Goal: Check status: Check status

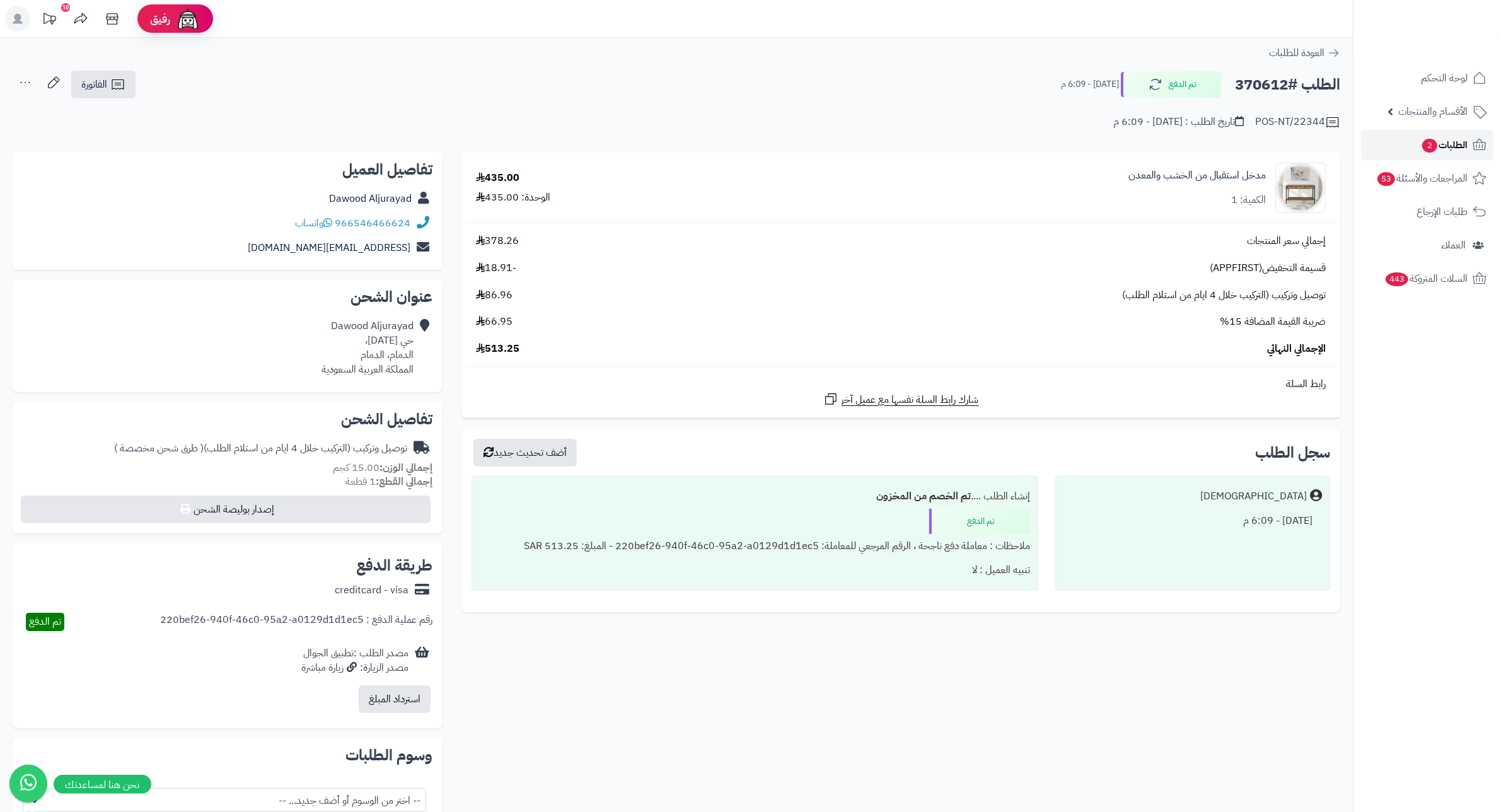
click at [1427, 137] on span "الطلبات 2" at bounding box center [1444, 145] width 47 height 18
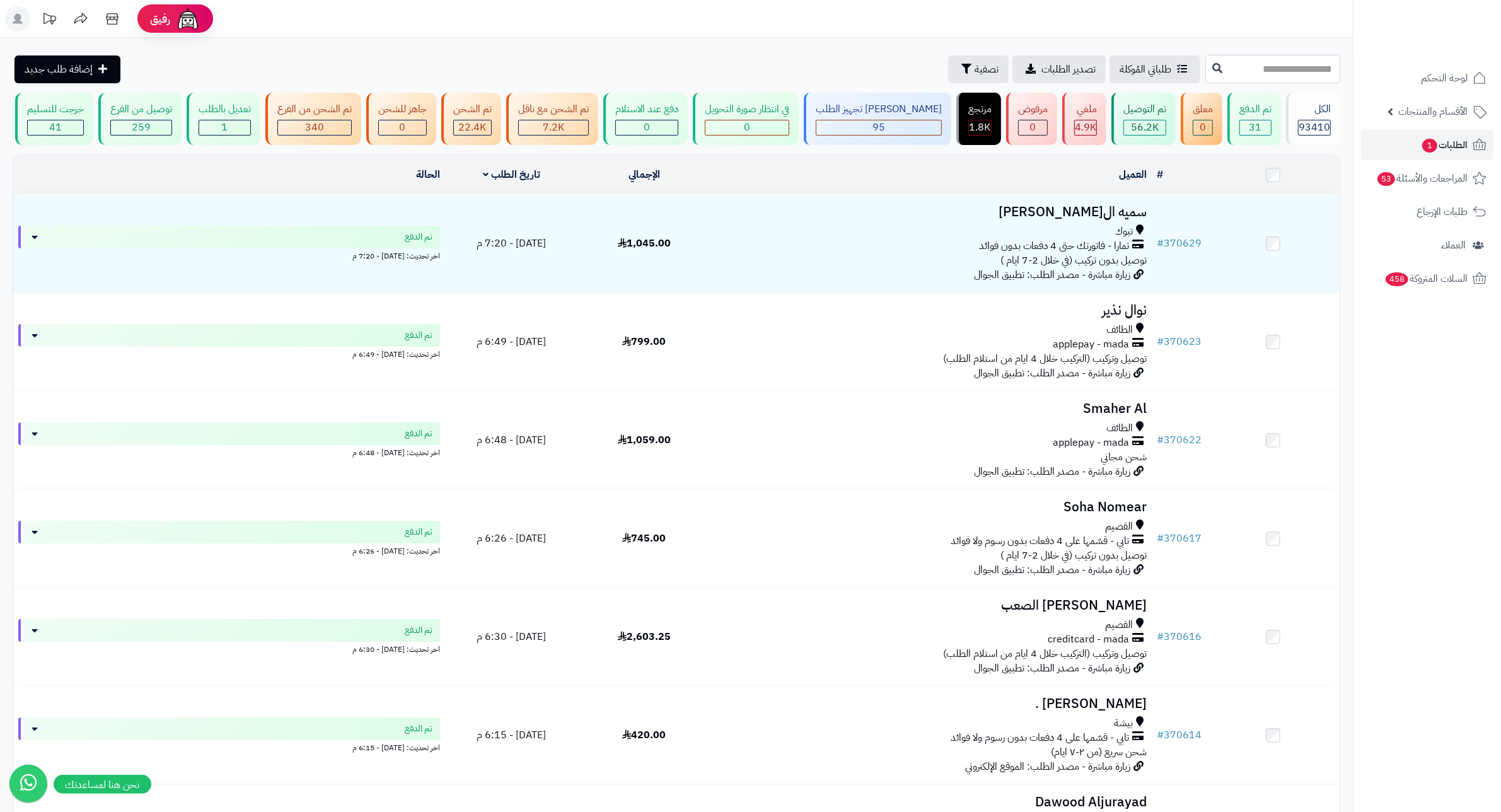
click at [1322, 74] on input "text" at bounding box center [1272, 69] width 135 height 29
type input "******"
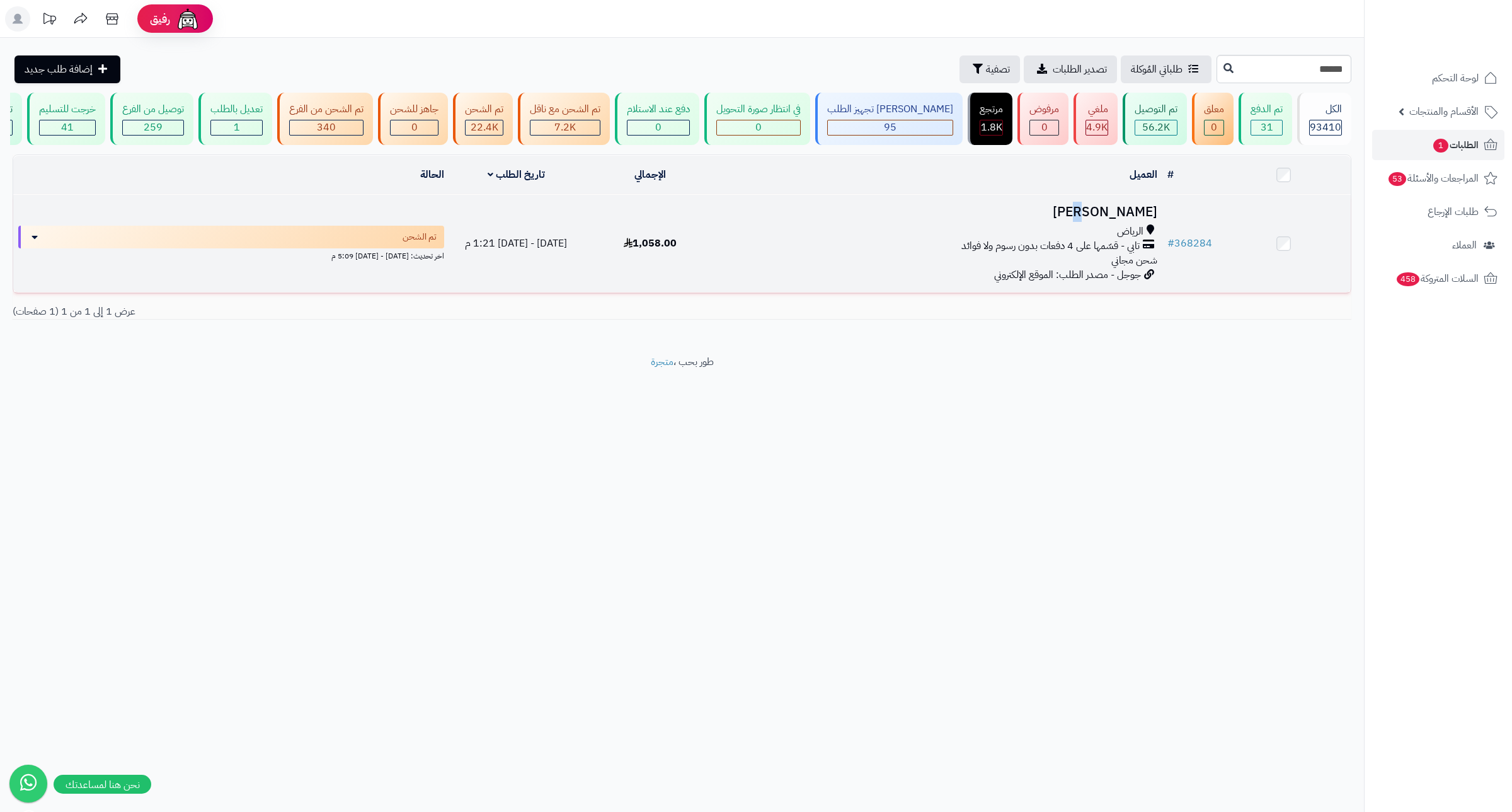
click at [1139, 219] on h3 "نوره العلاوي" at bounding box center [939, 212] width 435 height 14
